Goal: Task Accomplishment & Management: Manage account settings

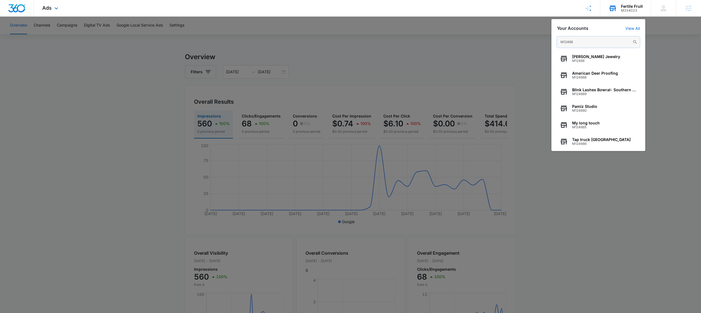
click at [591, 39] on input "M12466" at bounding box center [598, 41] width 83 height 11
click at [591, 40] on input "M12466" at bounding box center [598, 41] width 83 height 11
paste input "50500"
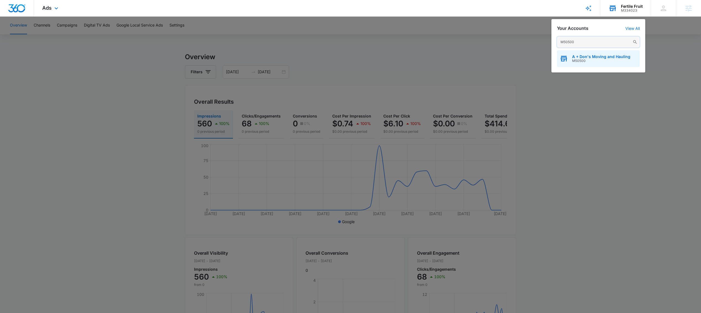
type input "M50500"
click at [585, 59] on span "M50500" at bounding box center [601, 61] width 58 height 4
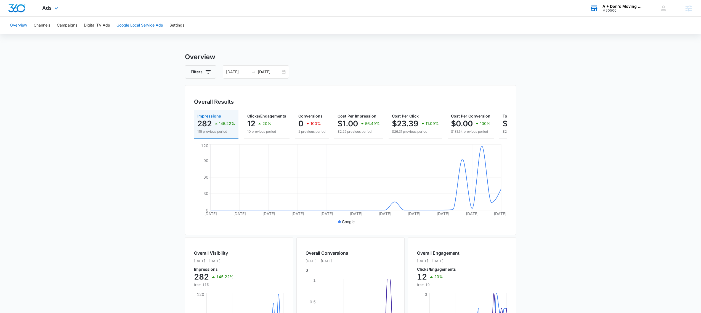
click at [130, 22] on button "Google Local Service Ads" at bounding box center [140, 26] width 46 height 18
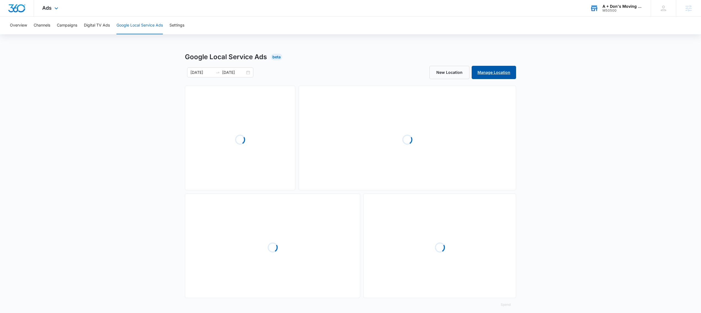
click at [502, 70] on link "Manage Location" at bounding box center [494, 72] width 44 height 13
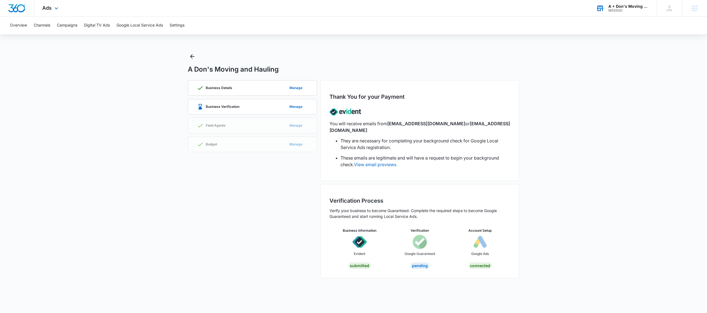
click at [232, 163] on div "Business Details Manage Business Verification Manage Field Agents Manage Budget…" at bounding box center [252, 179] width 129 height 198
click at [191, 58] on icon "Back" at bounding box center [192, 56] width 7 height 7
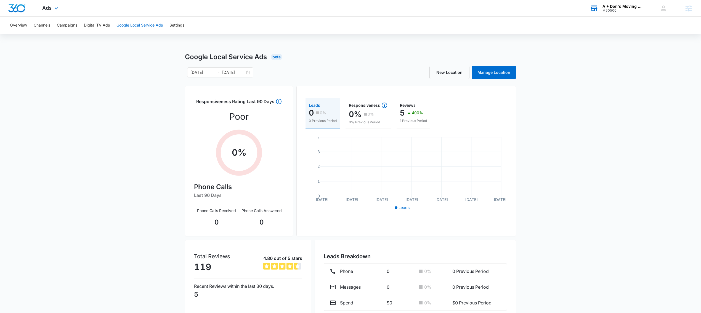
click at [612, 7] on div "A + Don's Moving and Hauling" at bounding box center [623, 6] width 40 height 4
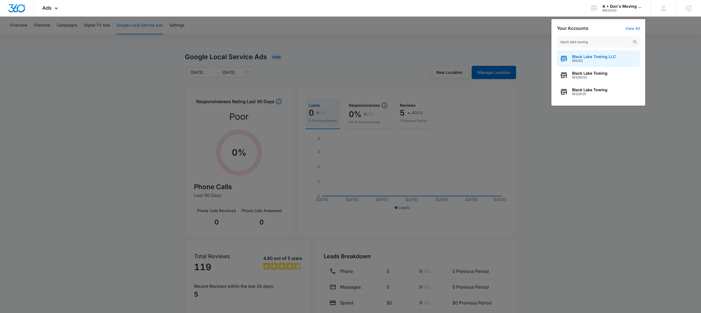
type input "black lake towing"
click at [597, 62] on span "M9292" at bounding box center [594, 61] width 44 height 4
click at [588, 57] on span "Black Lake Towing LLC" at bounding box center [594, 56] width 44 height 4
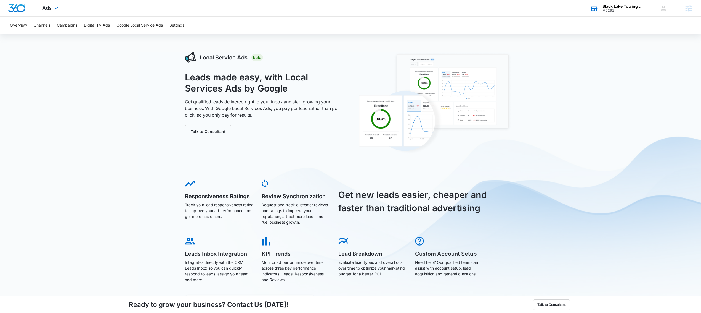
click at [609, 4] on div "Black Lake Towing LLC" at bounding box center [623, 6] width 40 height 4
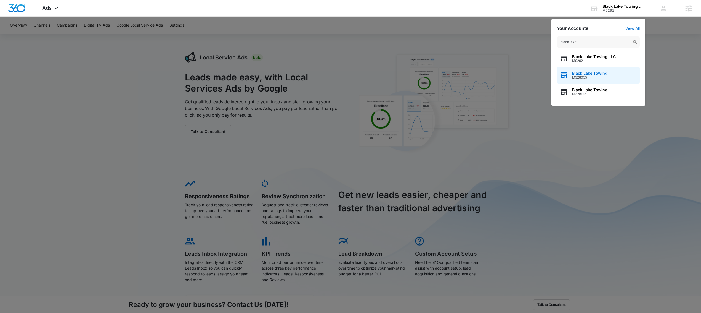
type input "black lake"
click at [594, 75] on span "Black Lake Towing" at bounding box center [589, 73] width 35 height 4
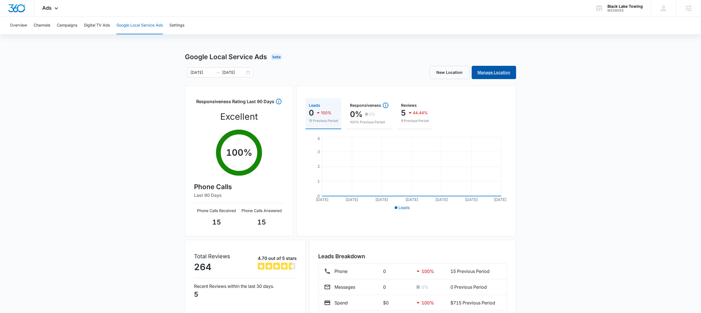
click at [516, 73] on link "Manage Location" at bounding box center [494, 72] width 44 height 13
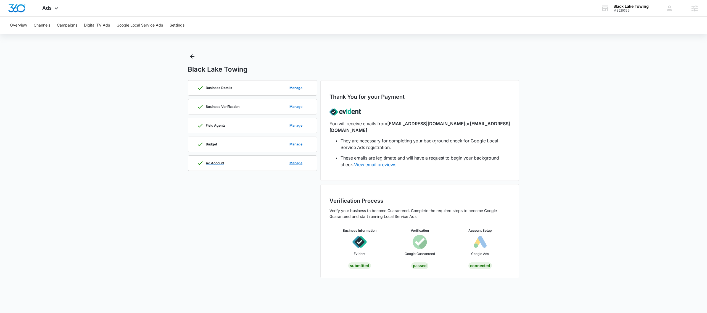
click at [235, 166] on div "Ad Account Manage" at bounding box center [252, 162] width 111 height 15
